Goal: Task Accomplishment & Management: Complete application form

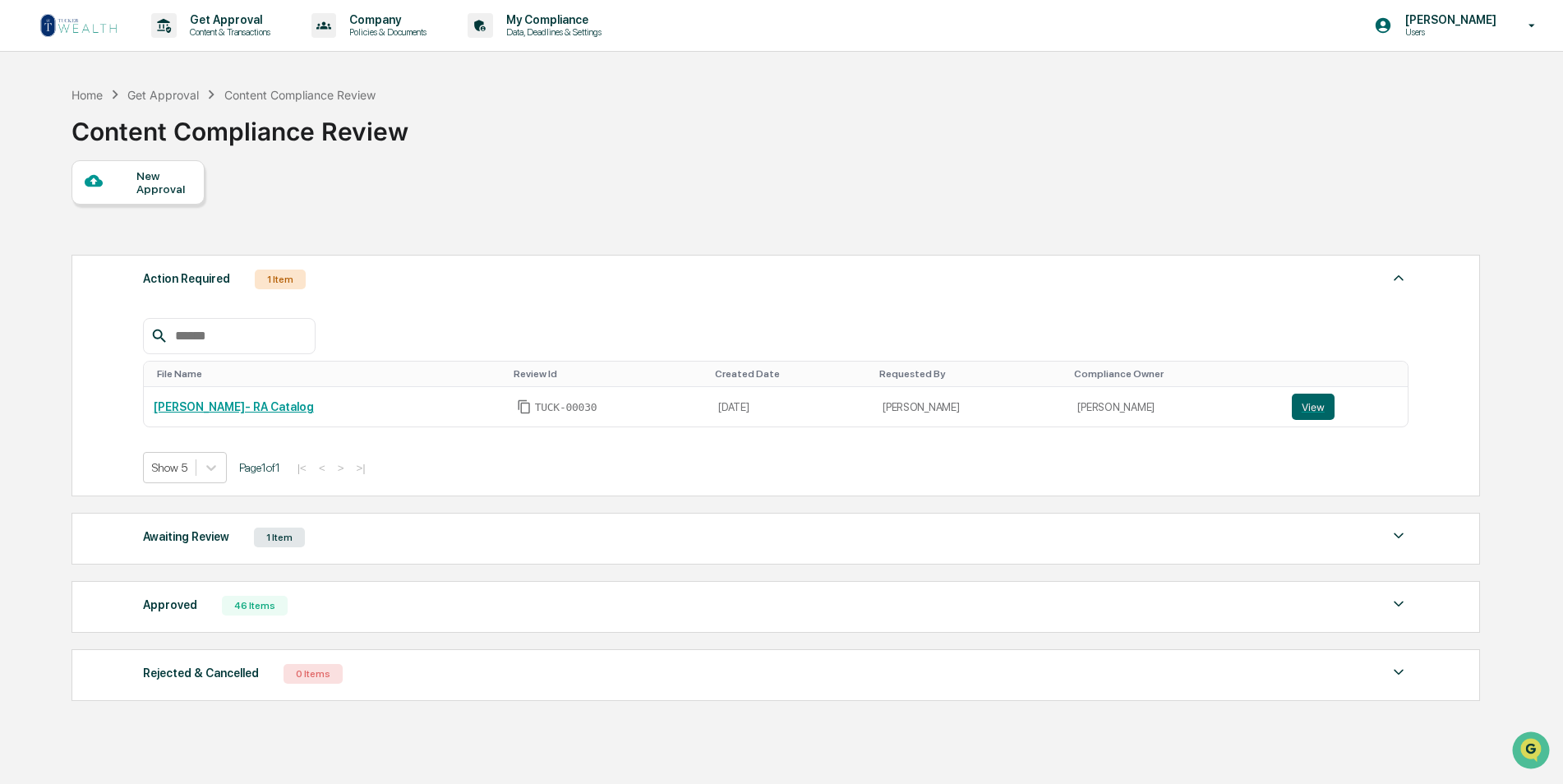
click at [156, 182] on div "New Approval" at bounding box center [163, 182] width 55 height 26
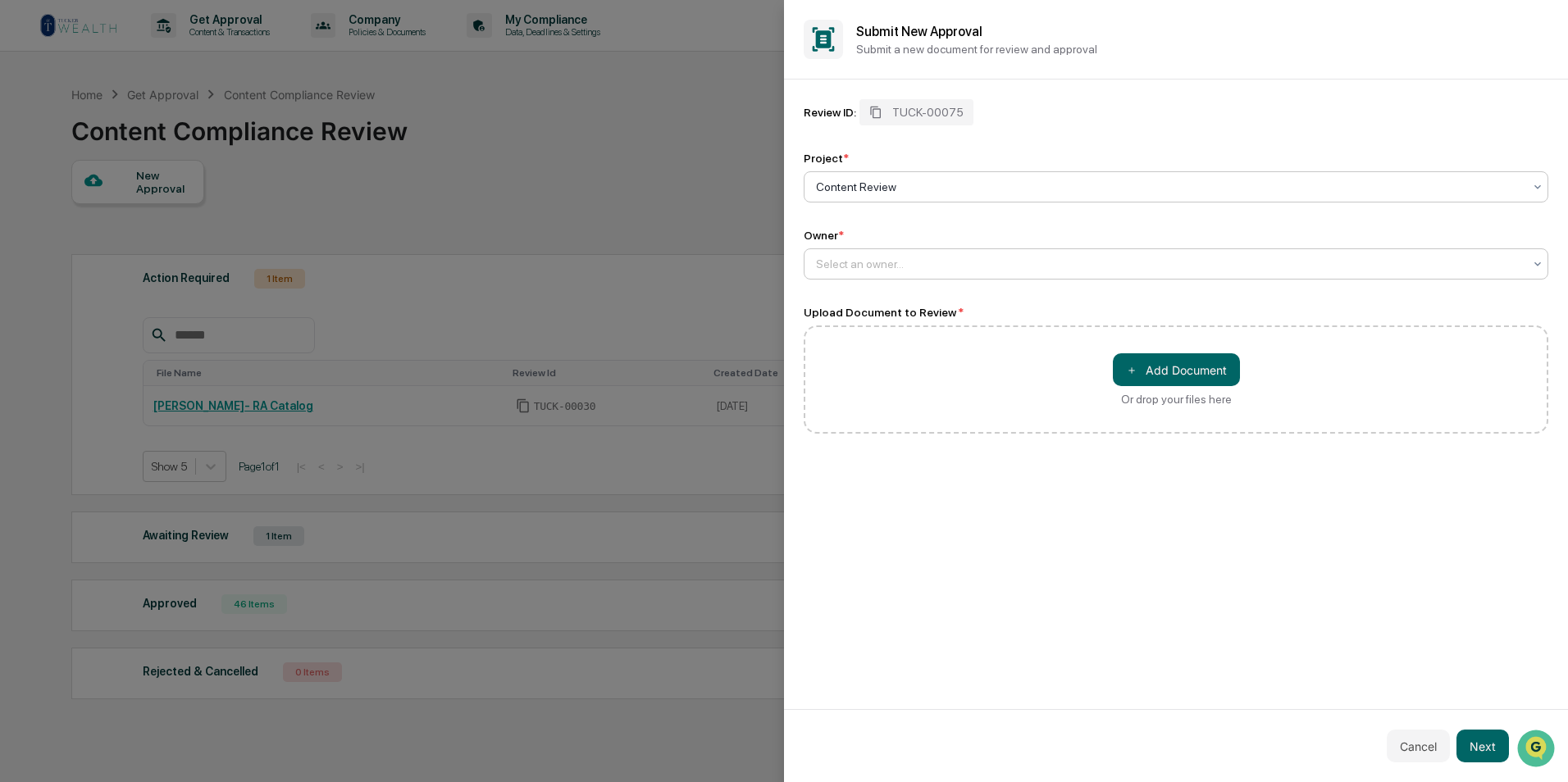
click at [948, 254] on div "Select an owner..." at bounding box center [1169, 264] width 723 height 23
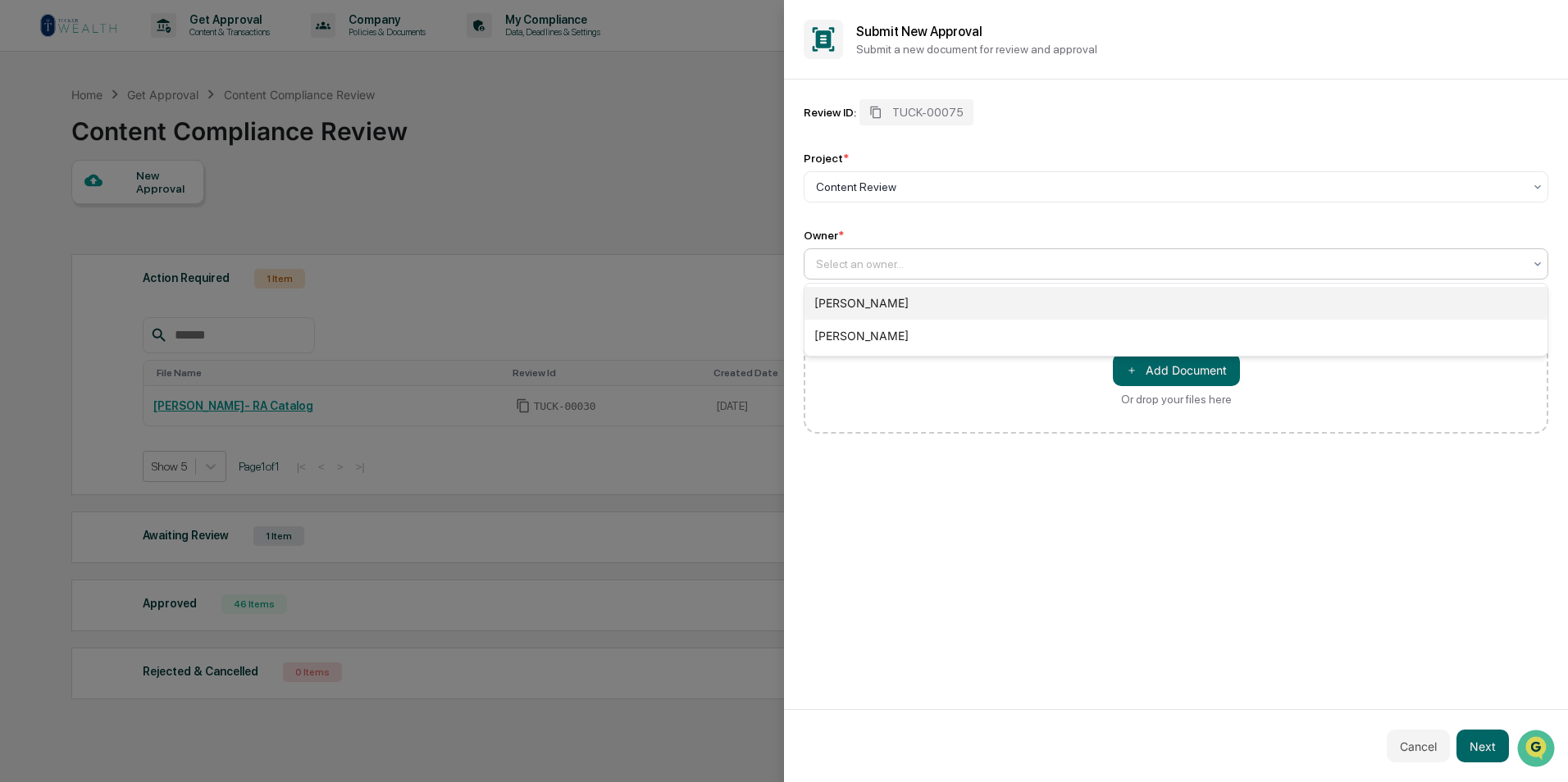
click at [941, 294] on div "[PERSON_NAME]" at bounding box center [1175, 303] width 743 height 33
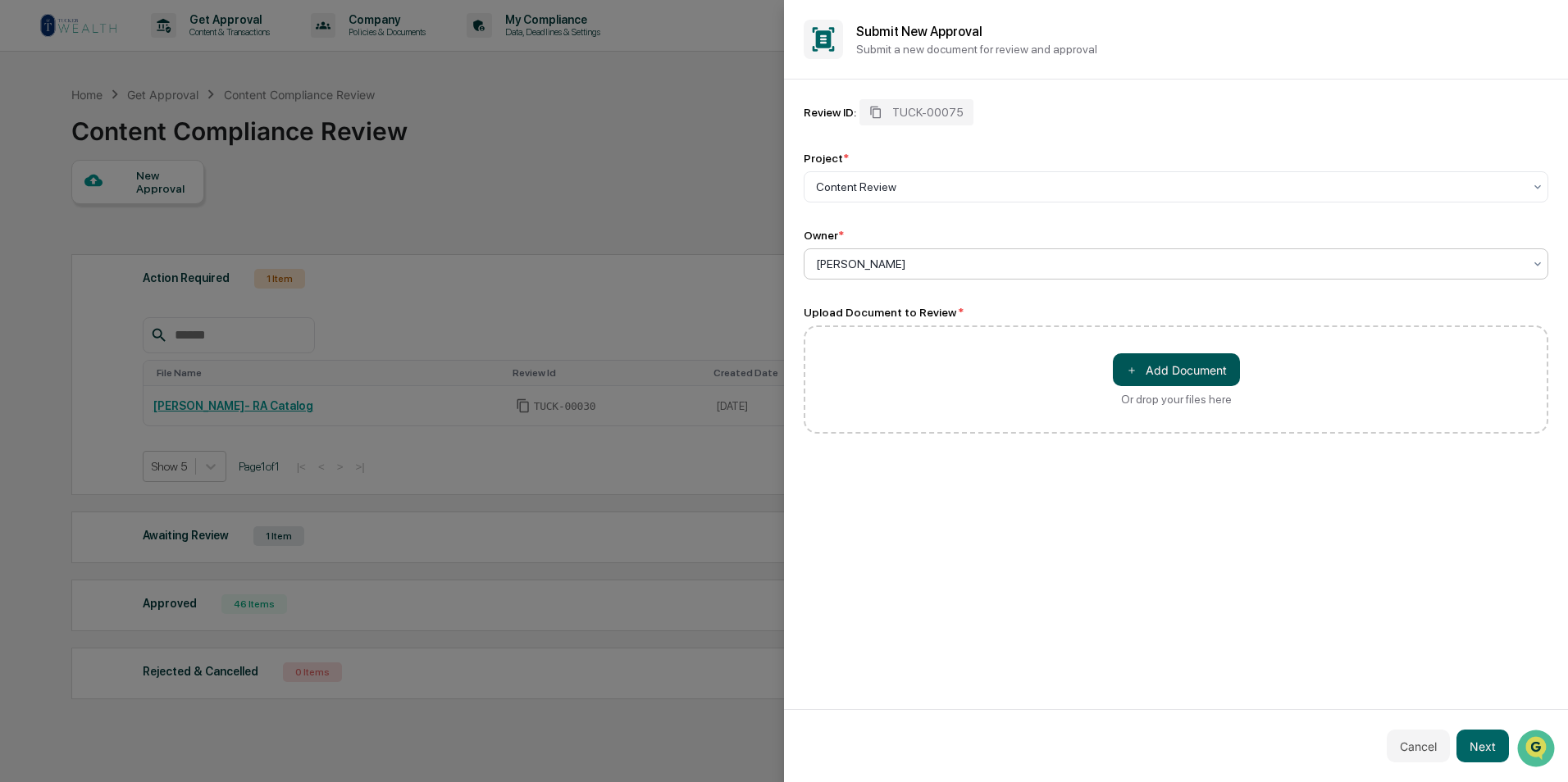
click at [1166, 360] on button "＋ Add Document" at bounding box center [1176, 370] width 127 height 33
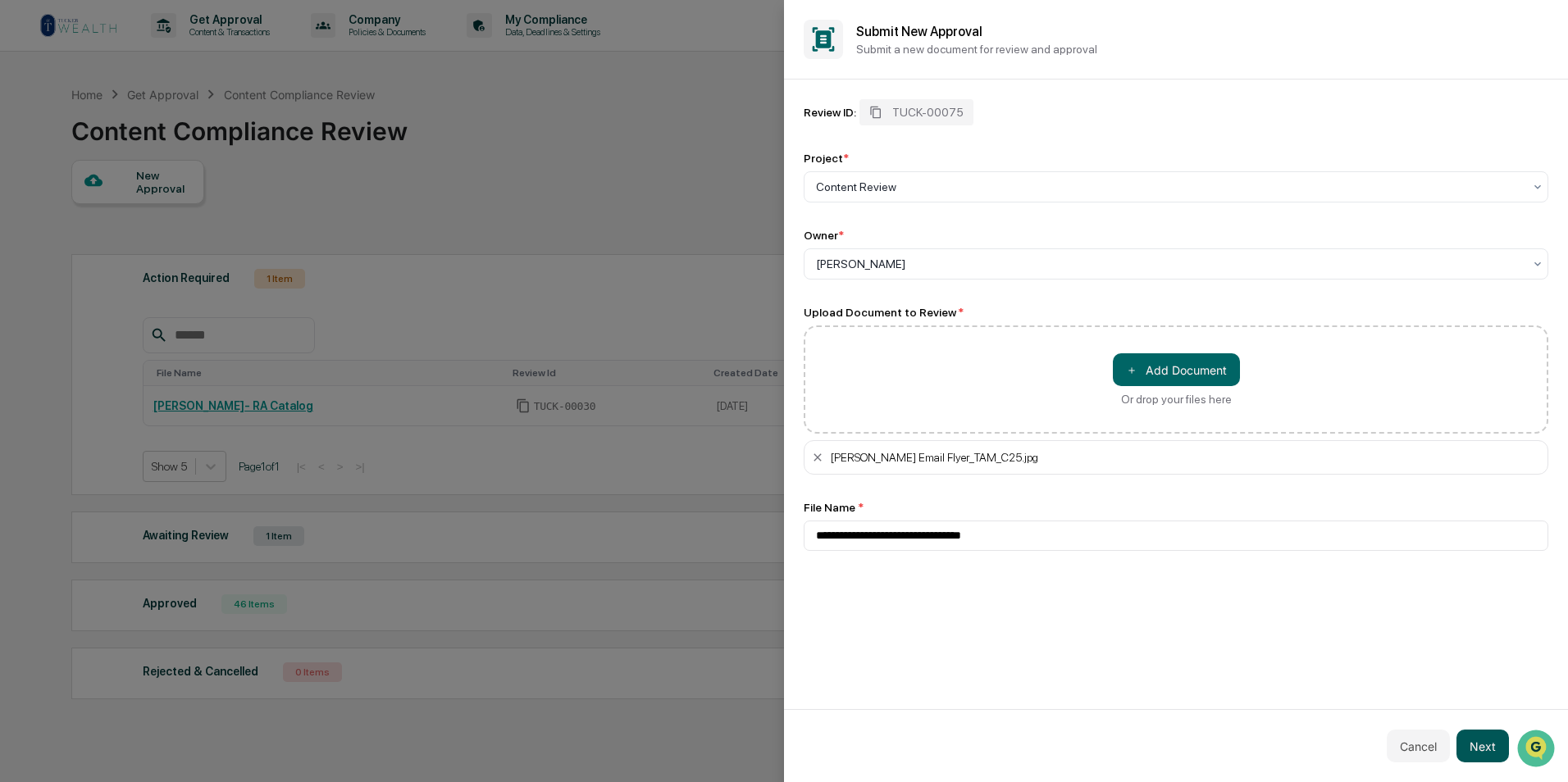
click at [1490, 750] on button "Next" at bounding box center [1483, 746] width 52 height 33
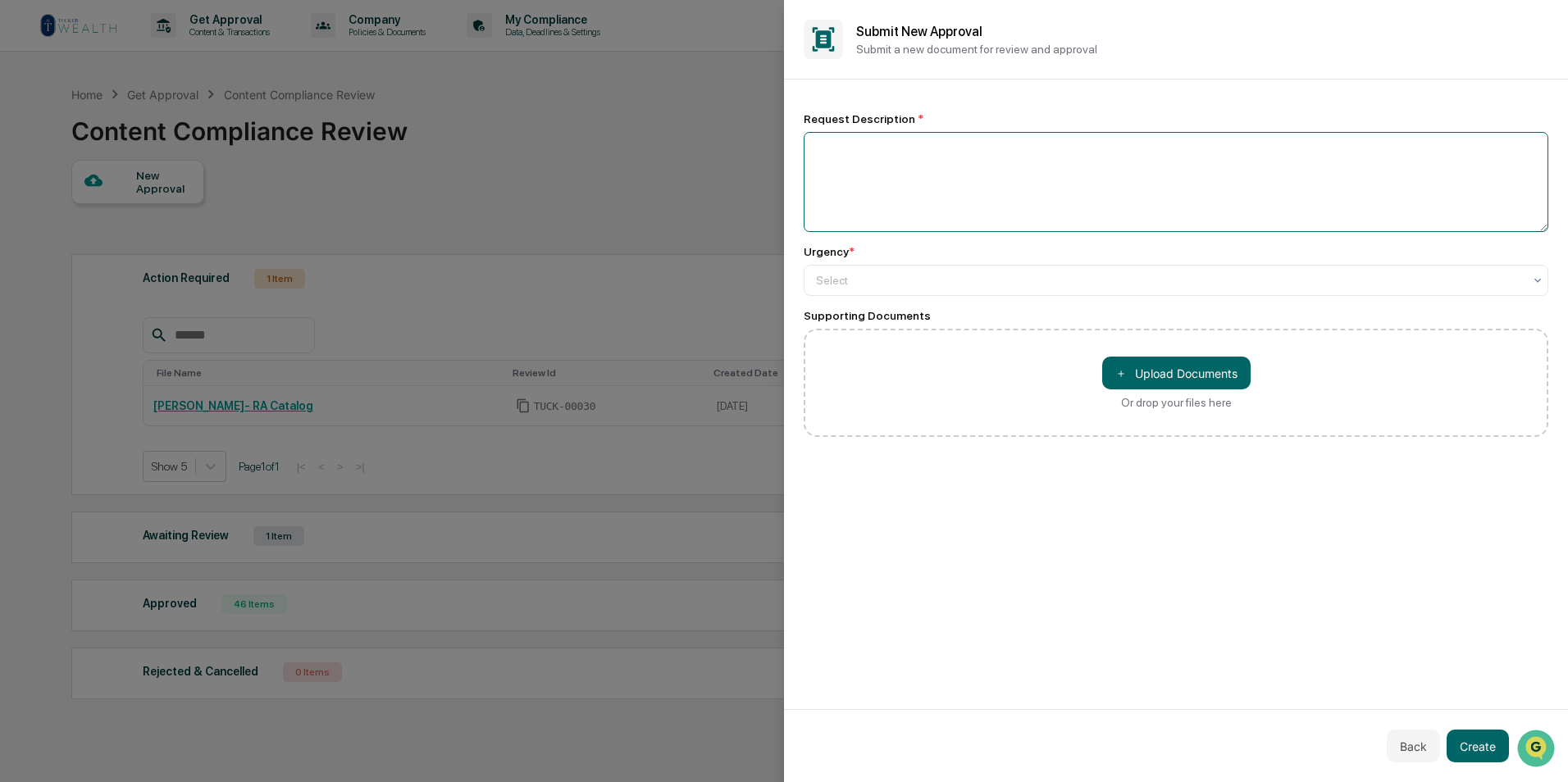
click at [926, 188] on textarea at bounding box center [1175, 182] width 745 height 100
type textarea "**********"
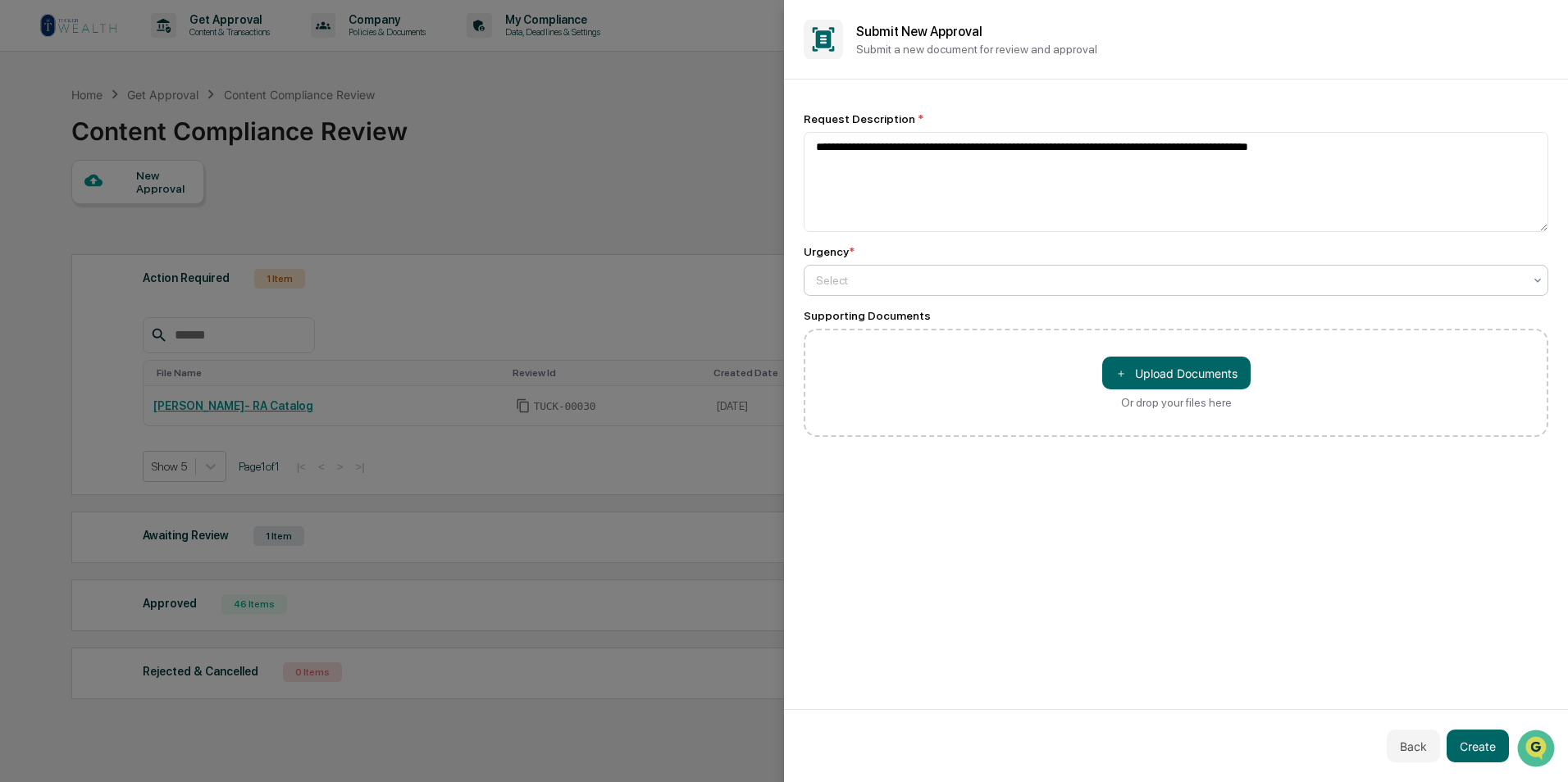
click at [1033, 265] on div "Select" at bounding box center [1175, 280] width 745 height 31
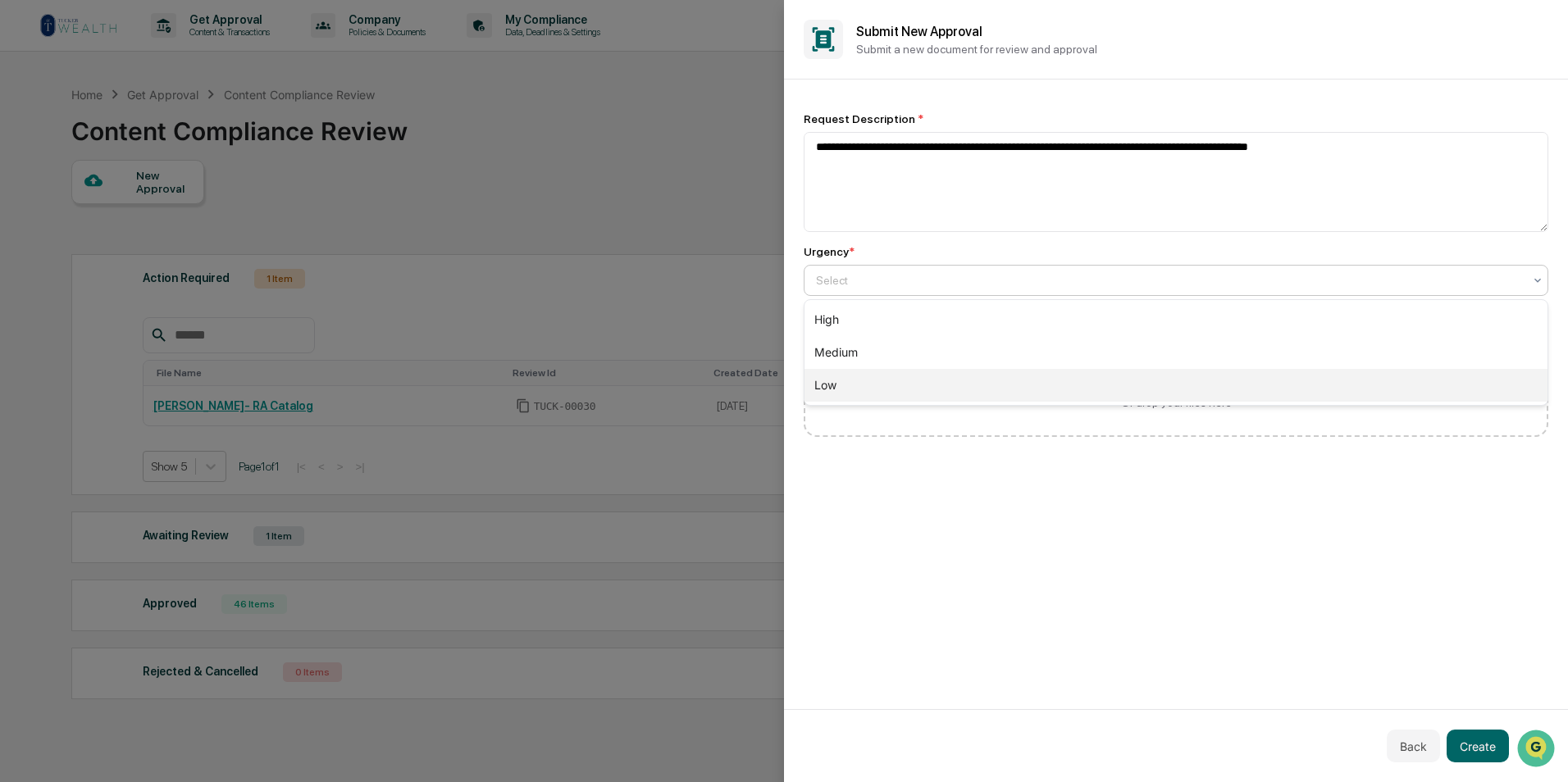
click at [934, 374] on div "Low" at bounding box center [1175, 386] width 743 height 33
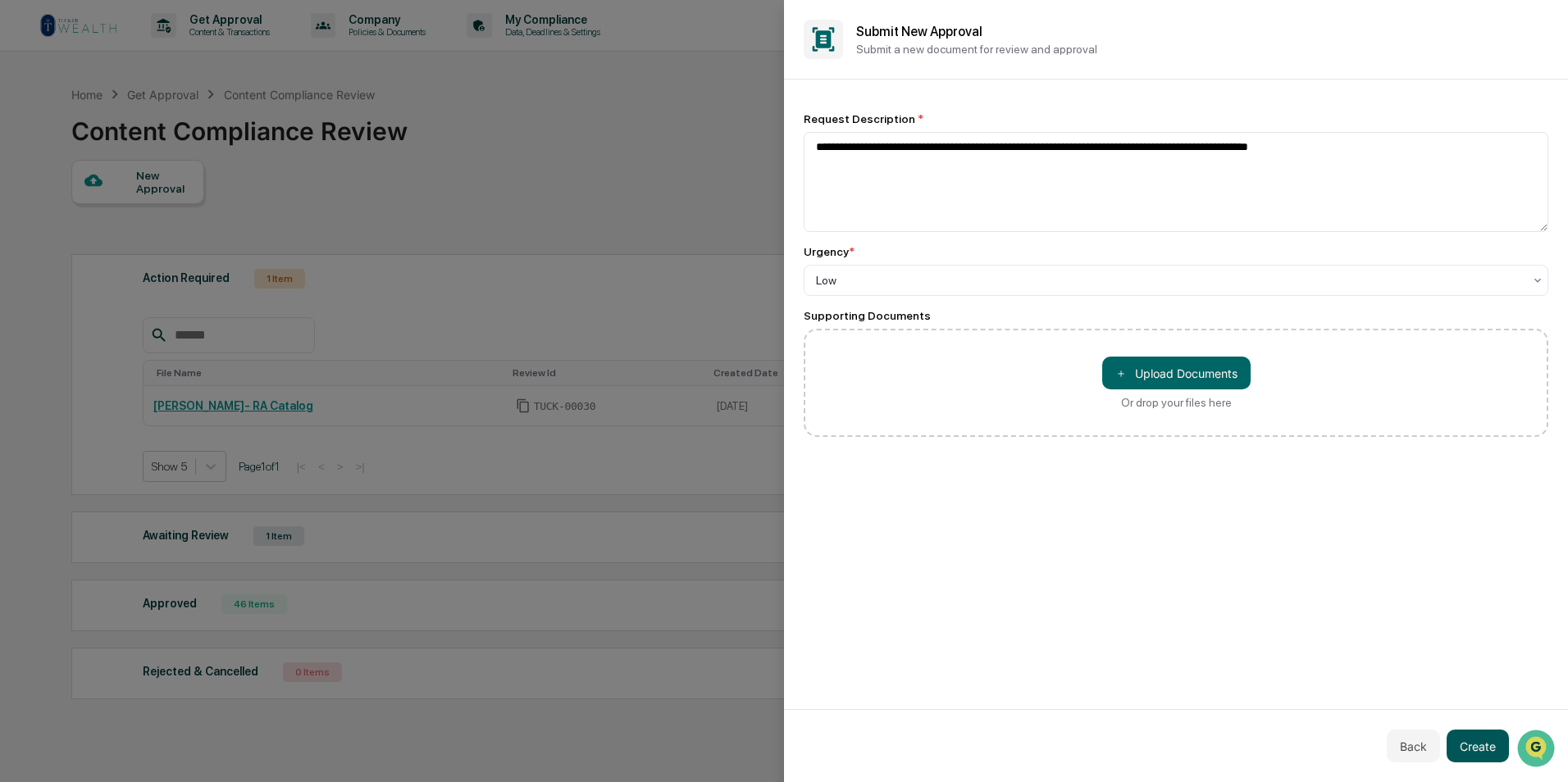
click at [1478, 752] on button "Create" at bounding box center [1477, 746] width 63 height 33
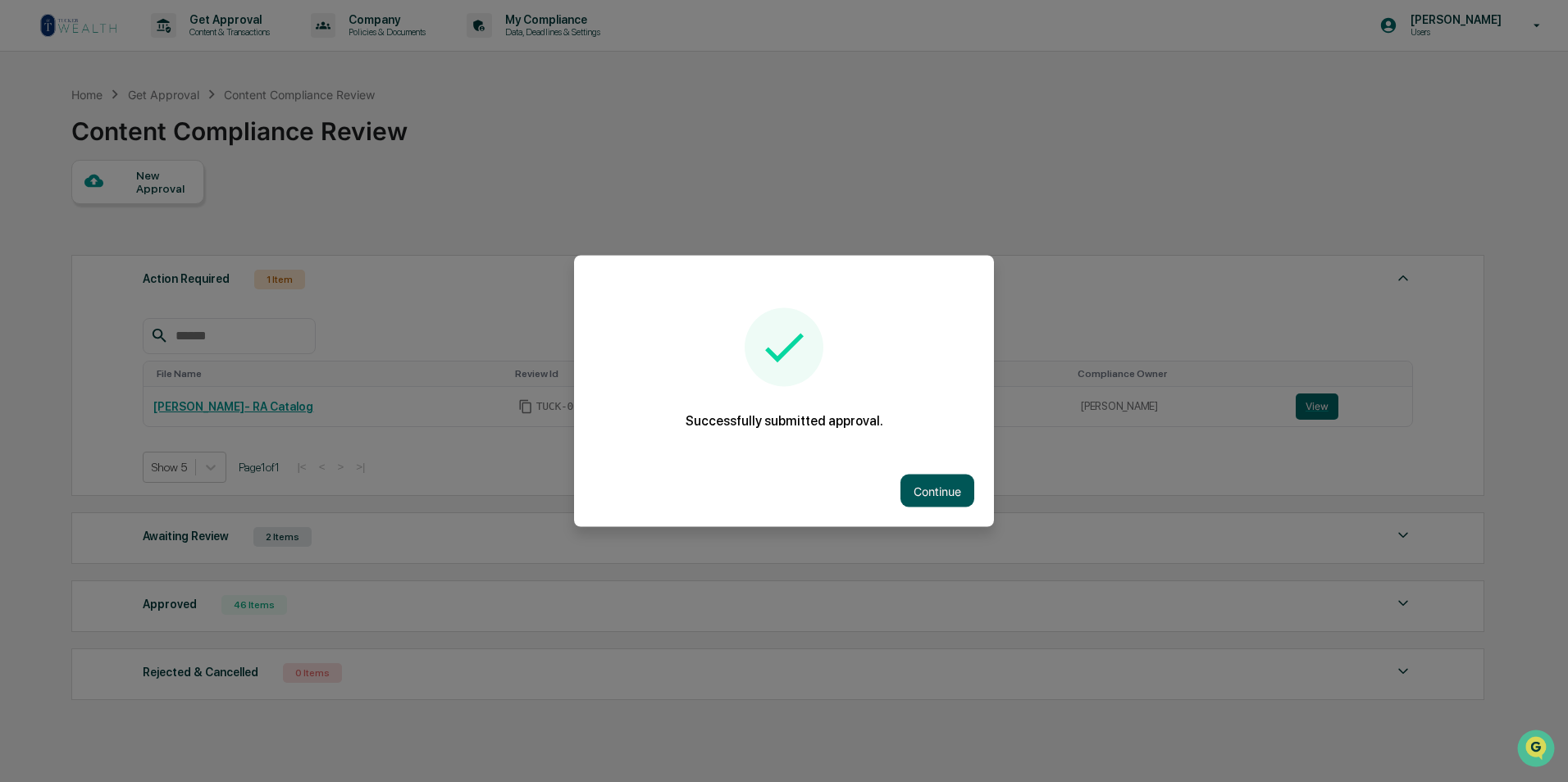
click at [917, 480] on button "Continue" at bounding box center [936, 491] width 74 height 33
